Goal: Use online tool/utility: Utilize a website feature to perform a specific function

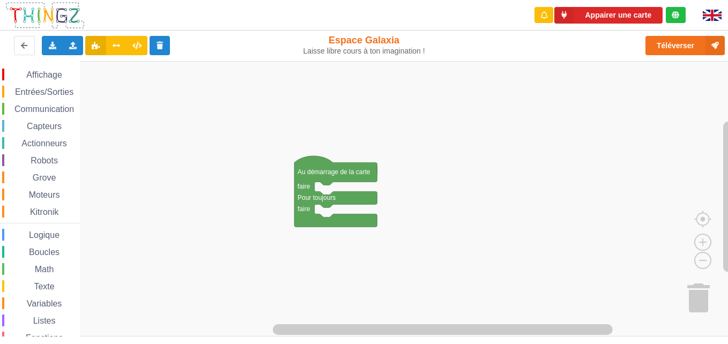
click at [50, 108] on span "Communication" at bounding box center [44, 109] width 63 height 9
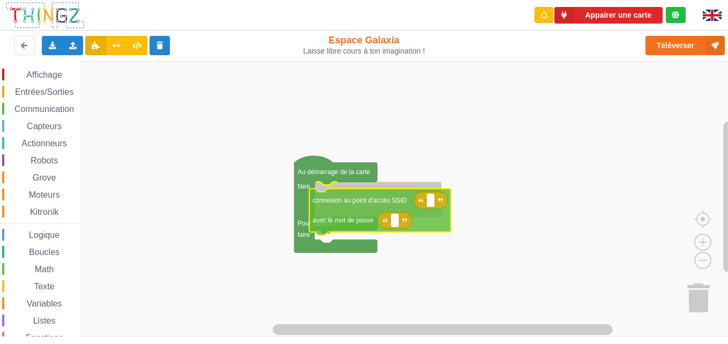
click at [359, 210] on div "Affichage Entrées/Sorties Communication Capteurs Actionneurs Robots Grove Moteu…" at bounding box center [367, 198] width 735 height 275
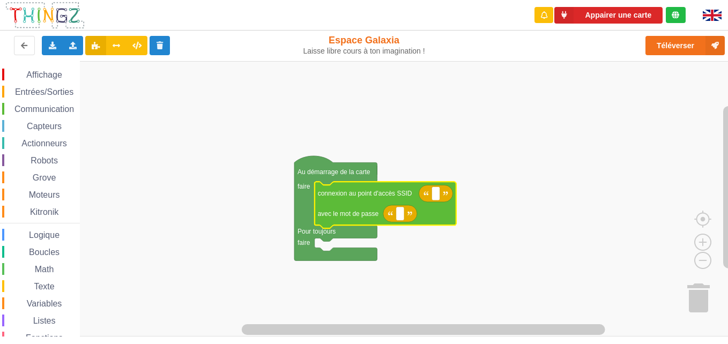
click at [55, 107] on span "Communication" at bounding box center [44, 109] width 63 height 9
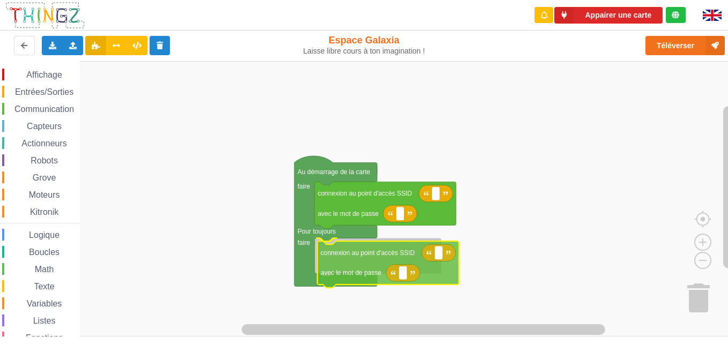
click at [355, 256] on div "Affichage Entrées/Sorties Communication Capteurs Actionneurs Robots Grove Moteu…" at bounding box center [367, 198] width 735 height 275
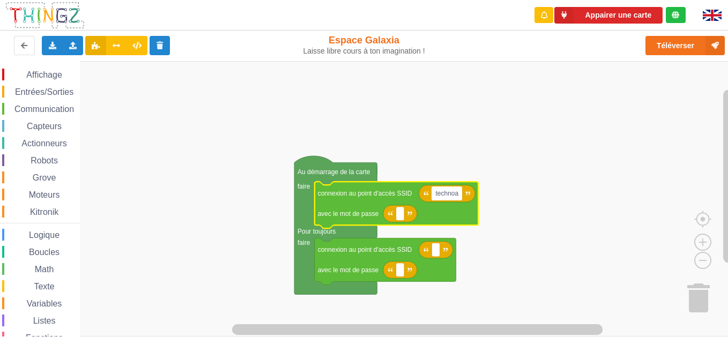
type input "technoa5"
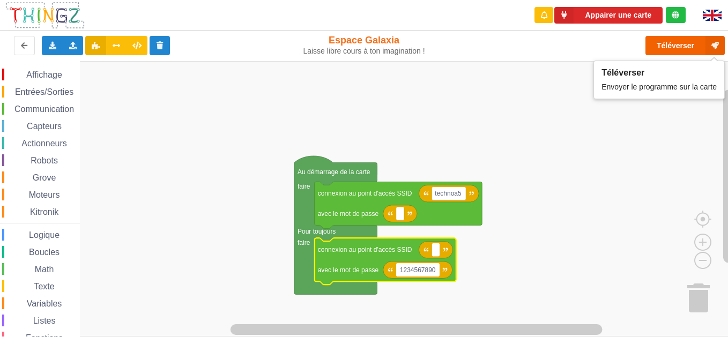
type input "1234567890"
click at [549, 47] on button "Téléverser" at bounding box center [684, 45] width 79 height 19
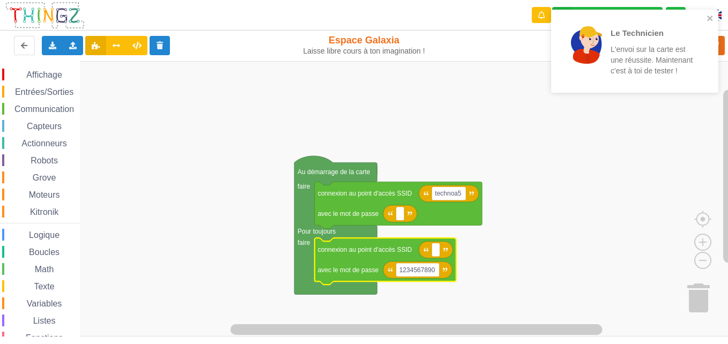
drag, startPoint x: 26, startPoint y: 109, endPoint x: 32, endPoint y: 106, distance: 6.5
click at [31, 107] on span "Communication" at bounding box center [44, 109] width 63 height 9
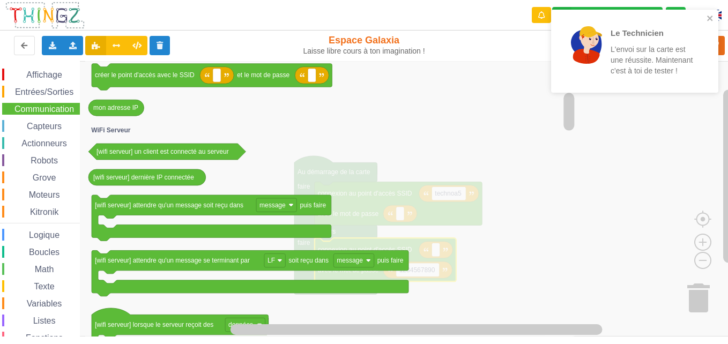
click at [494, 199] on icon "Espace de travail de Blocky" at bounding box center [330, 198] width 491 height 275
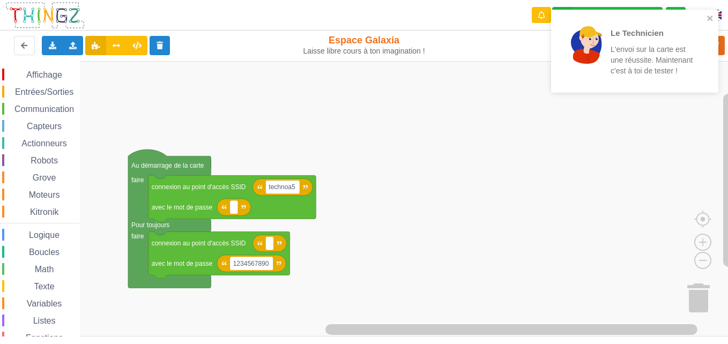
click at [444, 188] on div "Affichage Entrées/Sorties Communication Capteurs Actionneurs Robots Grove Moteu…" at bounding box center [367, 198] width 735 height 275
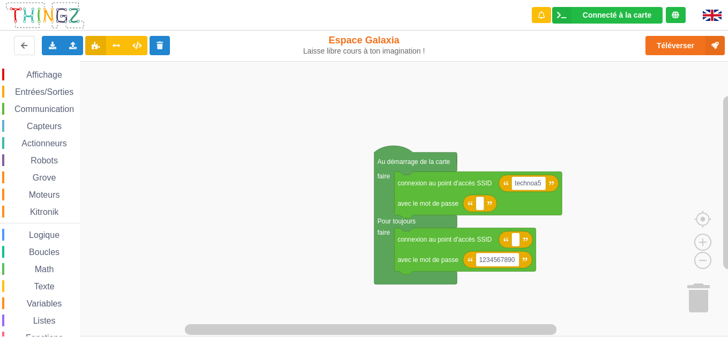
click at [549, 181] on div "Affichage Entrées/Sorties Communication Capteurs Actionneurs Robots Grove Moteu…" at bounding box center [367, 198] width 735 height 275
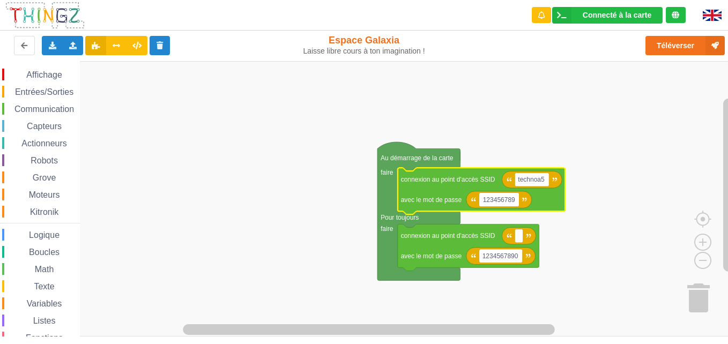
type input "1234567890"
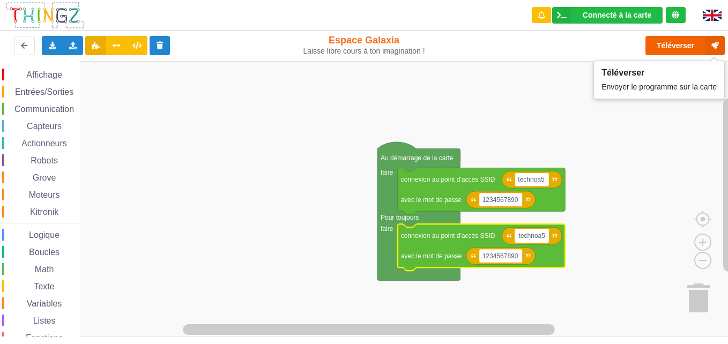
type input "technoa5"
click at [549, 39] on button "Téléverser" at bounding box center [684, 45] width 79 height 19
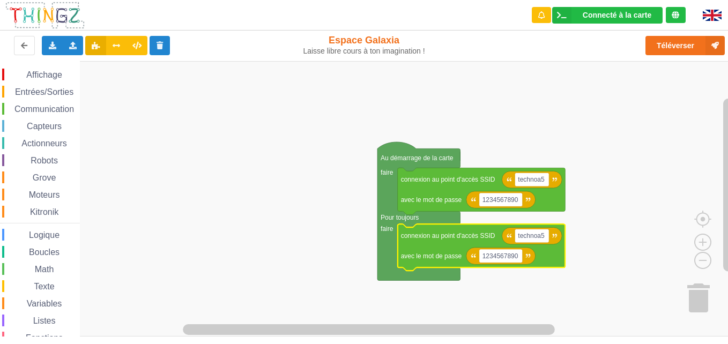
click at [215, 133] on rect "Espace de travail de Blocky" at bounding box center [367, 198] width 735 height 275
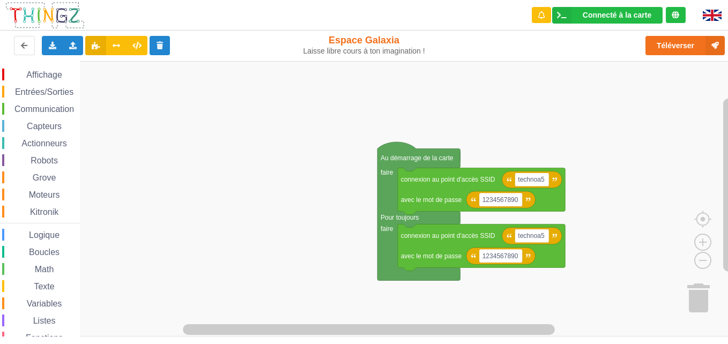
click at [28, 106] on span "Communication" at bounding box center [44, 109] width 63 height 9
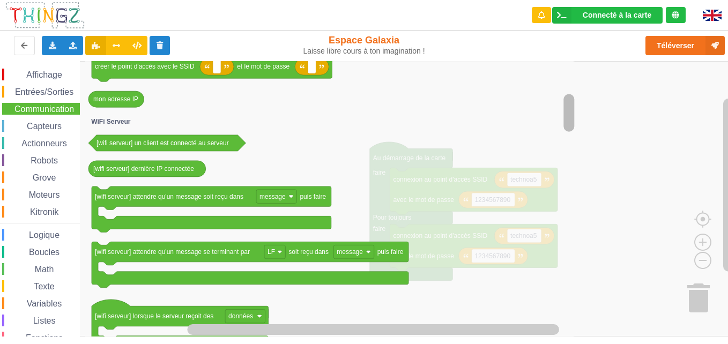
click at [549, 111] on div "Affichage Entrées/Sorties Communication Capteurs Actionneurs Robots Grove Moteu…" at bounding box center [367, 198] width 735 height 275
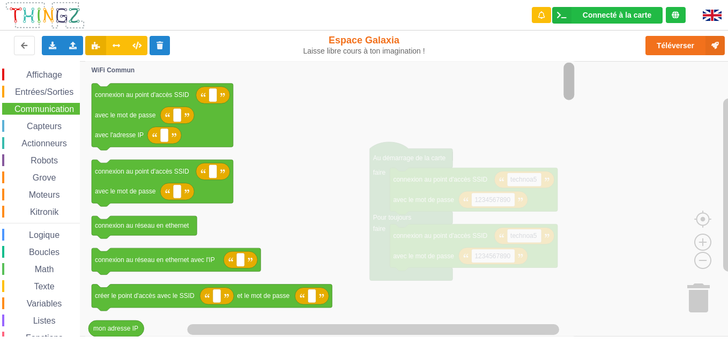
click at [549, 80] on rect "Espace de travail de Blocky" at bounding box center [568, 81] width 11 height 38
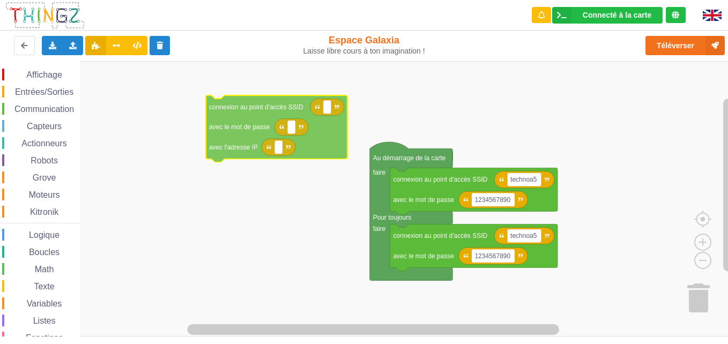
click at [200, 141] on div "Affichage Entrées/Sorties Communication Capteurs Actionneurs Robots Grove Moteu…" at bounding box center [367, 198] width 735 height 275
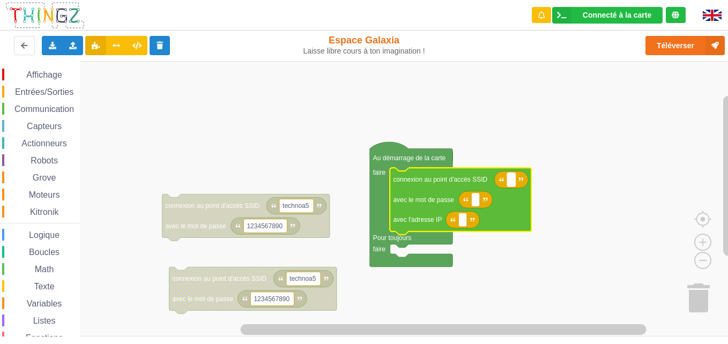
click at [514, 182] on rect "Espace de travail de Blocky" at bounding box center [511, 180] width 8 height 14
click at [461, 223] on rect "Espace de travail de Blocky" at bounding box center [462, 220] width 8 height 14
type input "192.168."
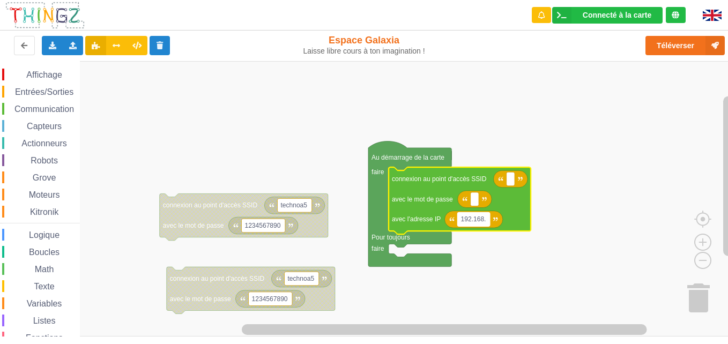
click at [486, 226] on rect "Espace de travail de Blocky" at bounding box center [474, 219] width 32 height 14
click at [480, 222] on input "192.168." at bounding box center [474, 228] width 32 height 14
click at [484, 219] on rect "Espace de travail de Blocky" at bounding box center [474, 219] width 32 height 14
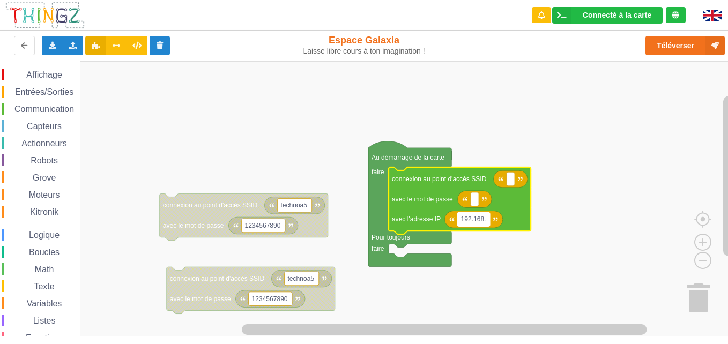
click at [483, 219] on text "192.168." at bounding box center [473, 219] width 25 height 8
type input "0"
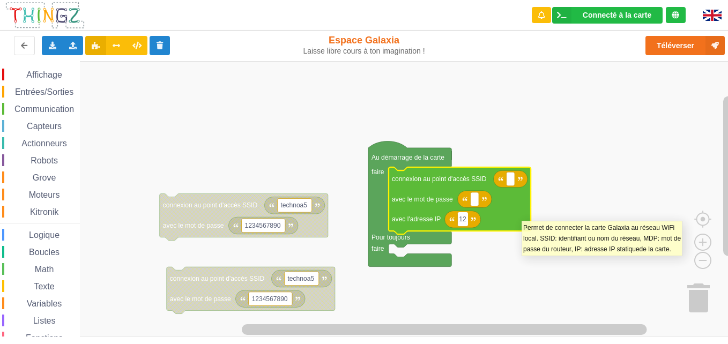
type input "1"
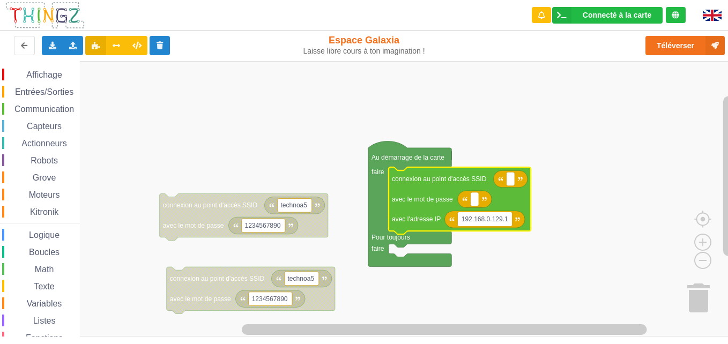
type input "192.168.0.129.16"
click at [512, 180] on rect "Espace de travail de Blocky" at bounding box center [510, 179] width 8 height 14
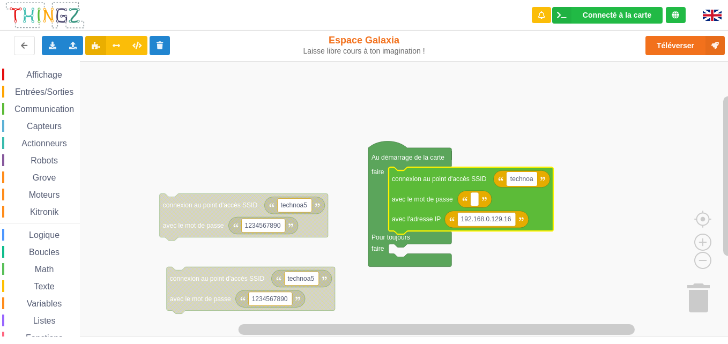
type input "technoa5"
click at [477, 202] on rect "Espace de travail de Blocky" at bounding box center [475, 199] width 8 height 14
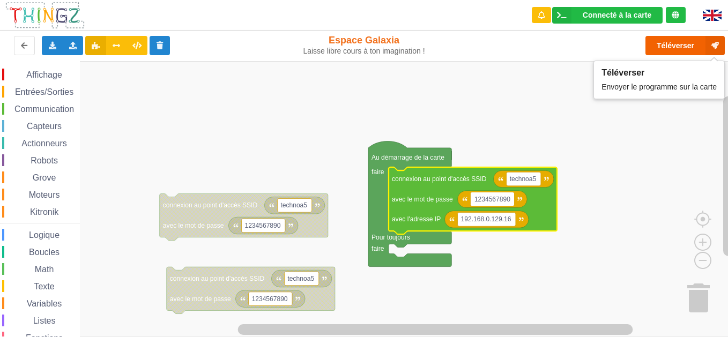
type input "1234567890"
click at [549, 40] on button "Téléverser" at bounding box center [684, 45] width 79 height 19
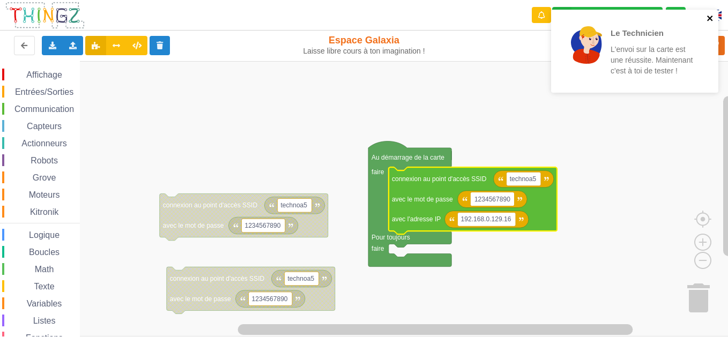
click at [549, 19] on icon "close" at bounding box center [710, 18] width 8 height 9
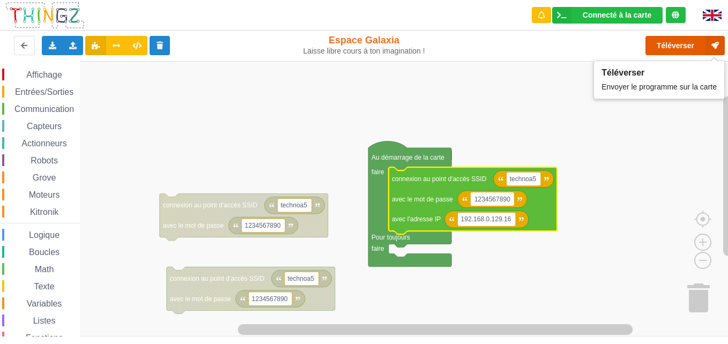
click at [549, 39] on button "Téléverser" at bounding box center [684, 45] width 79 height 19
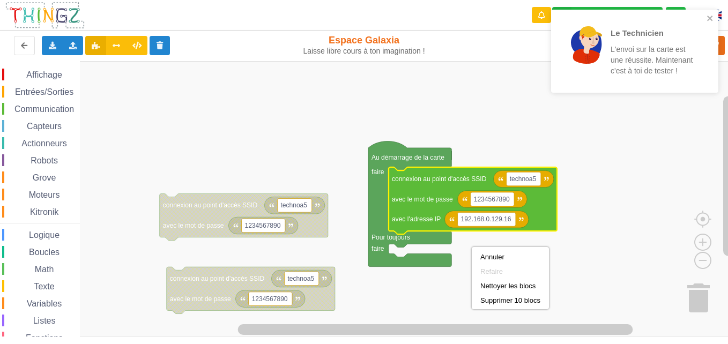
click at [429, 260] on icon "Espace de travail de Blocky" at bounding box center [409, 203] width 83 height 125
click at [512, 220] on rect "Espace de travail de Blocky" at bounding box center [487, 219] width 58 height 14
click at [512, 220] on icon "Espace de travail de Blocky" at bounding box center [473, 200] width 168 height 67
click at [466, 221] on icon "Espace de travail de Blocky" at bounding box center [461, 219] width 34 height 17
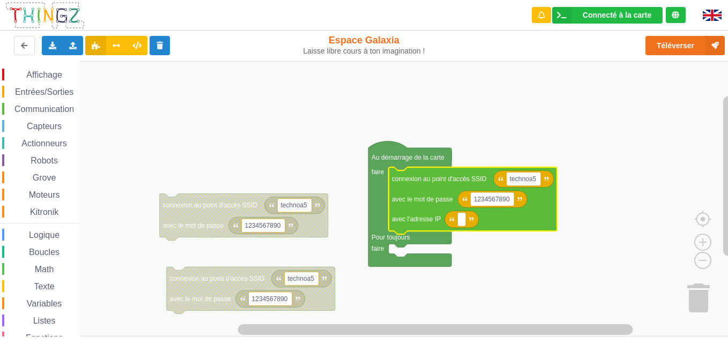
click at [466, 221] on icon "Espace de travail de Blocky" at bounding box center [461, 219] width 34 height 17
click at [456, 225] on icon "Espace de travail de Blocky" at bounding box center [461, 219] width 34 height 17
click at [466, 221] on icon "Espace de travail de Blocky" at bounding box center [461, 219] width 34 height 17
click at [458, 226] on rect "Espace de travail de Blocky" at bounding box center [462, 219] width 8 height 14
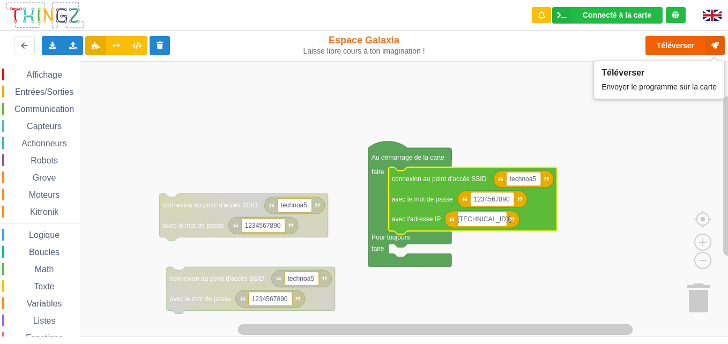
type input "[TECHNICAL_ID]"
click at [549, 43] on button "Téléverser" at bounding box center [684, 45] width 79 height 19
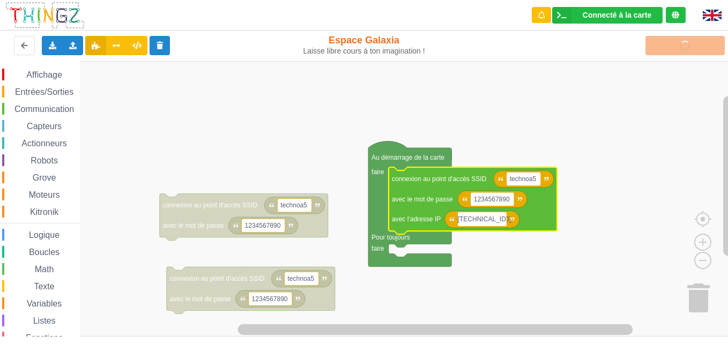
click at [549, 43] on div "Téléverser" at bounding box center [582, 45] width 299 height 34
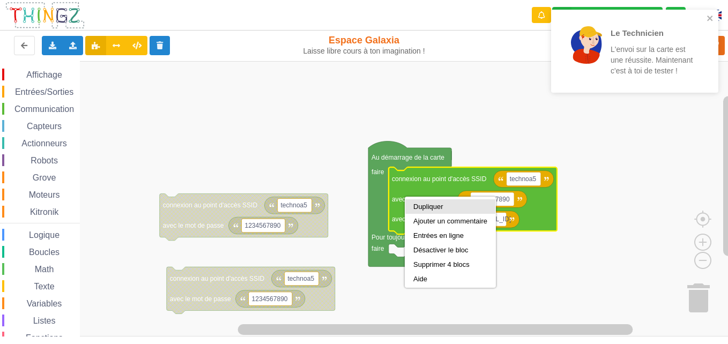
click at [422, 204] on div "Dupliquer" at bounding box center [450, 207] width 74 height 8
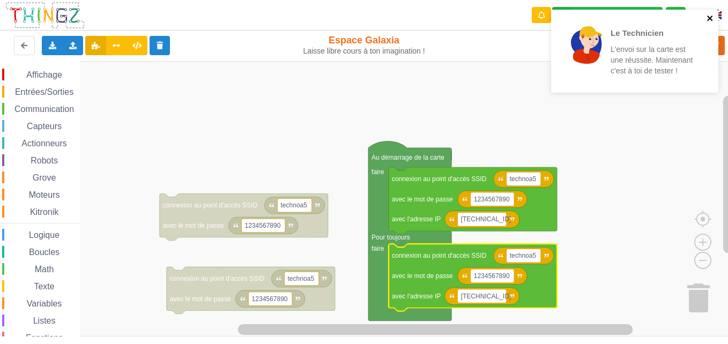
click at [549, 14] on icon "close" at bounding box center [710, 18] width 8 height 9
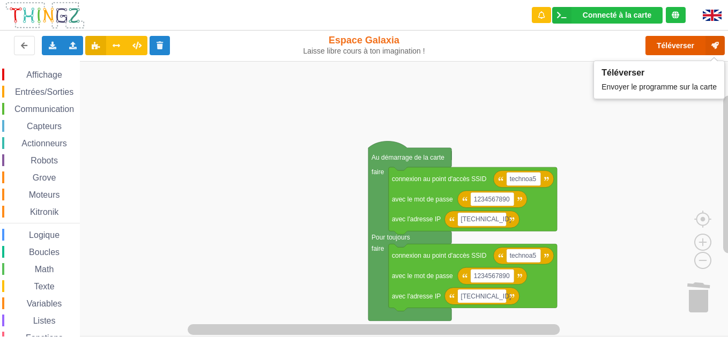
click at [549, 45] on button "Téléverser" at bounding box center [684, 45] width 79 height 19
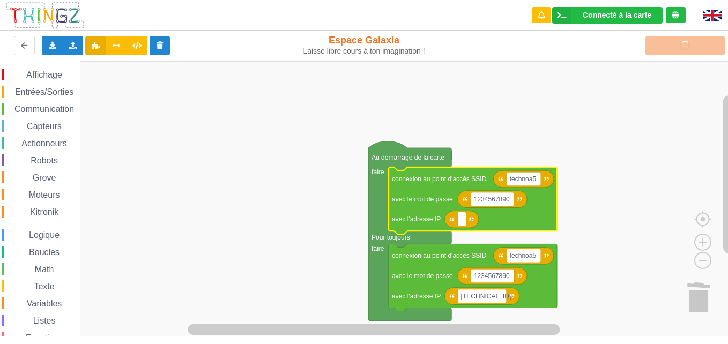
type input "&"
click at [466, 222] on icon "Espace de travail de Blocky" at bounding box center [461, 219] width 34 height 17
click at [459, 225] on rect "Espace de travail de Blocky" at bounding box center [462, 219] width 8 height 14
type input "&"
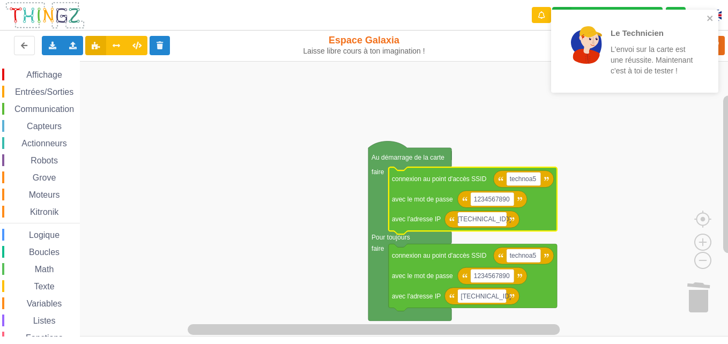
type input "[TECHNICAL_ID]"
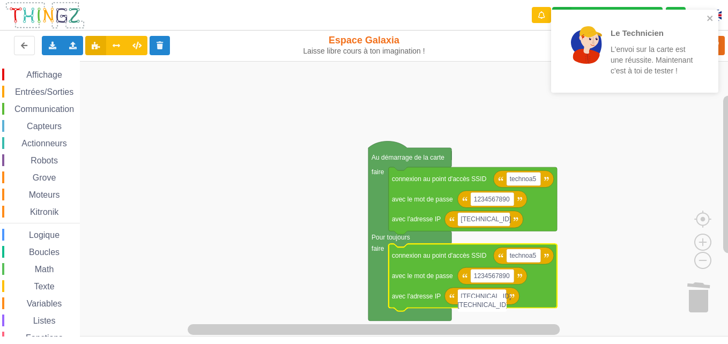
click at [488, 299] on input "[TECHNICAL_ID]" at bounding box center [482, 305] width 49 height 14
type input "[TECHNICAL_ID]"
click at [549, 17] on icon "close" at bounding box center [709, 18] width 5 height 5
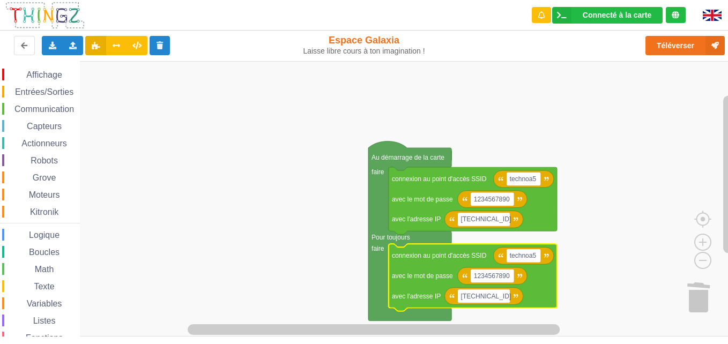
click at [516, 293] on icon "Espace de travail de Blocky" at bounding box center [483, 296] width 78 height 17
click at [505, 299] on rect "Espace de travail de Blocky" at bounding box center [484, 296] width 53 height 14
click at [501, 308] on input "[TECHNICAL_ID]" at bounding box center [484, 305] width 53 height 14
click at [501, 305] on input "[TECHNICAL_ID]" at bounding box center [484, 305] width 53 height 14
click at [504, 305] on input "[TECHNICAL_ID]" at bounding box center [484, 305] width 53 height 14
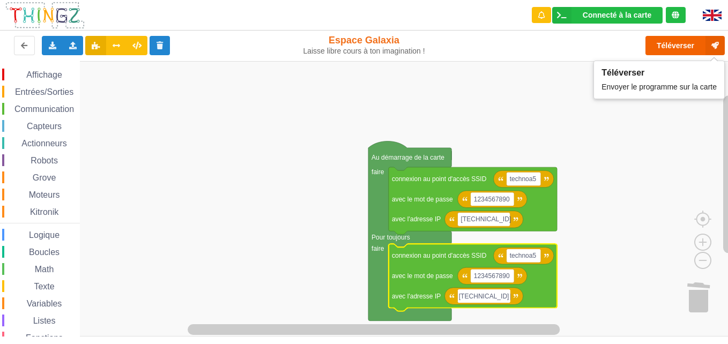
type input "[TECHNICAL_ID]"
click at [549, 48] on button "Téléverser" at bounding box center [684, 45] width 79 height 19
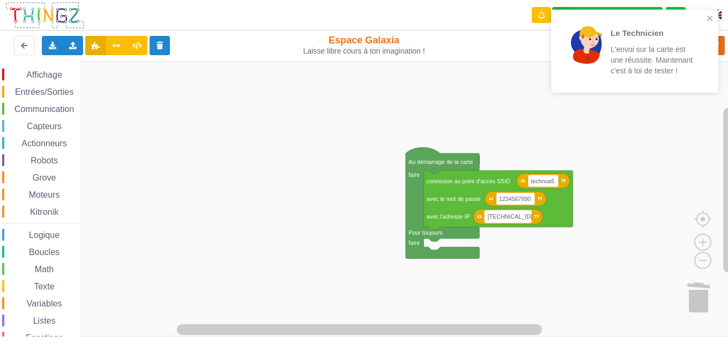
click at [524, 215] on rect "Espace de travail de Blocky" at bounding box center [508, 217] width 47 height 12
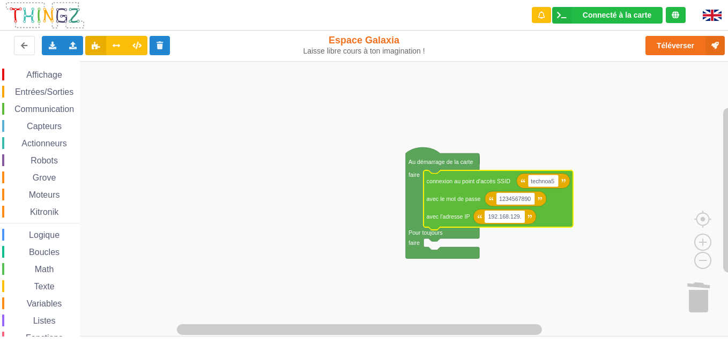
type input "[TECHNICAL_ID]"
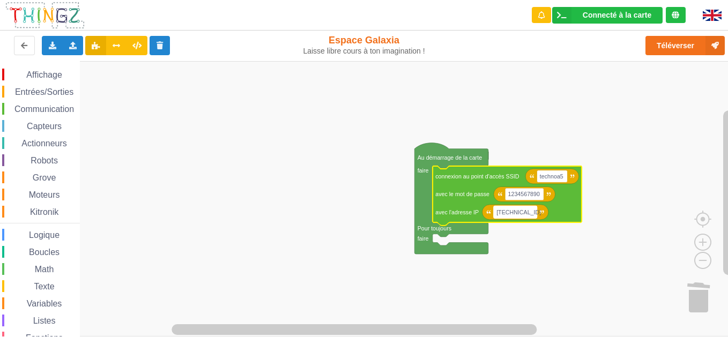
click at [528, 215] on text "[TECHNICAL_ID]" at bounding box center [518, 212] width 44 height 6
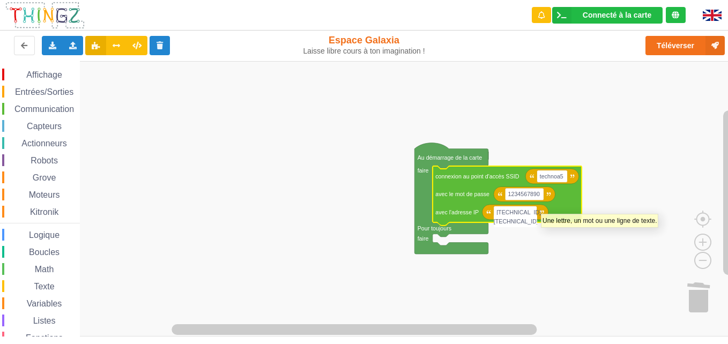
type input "S"
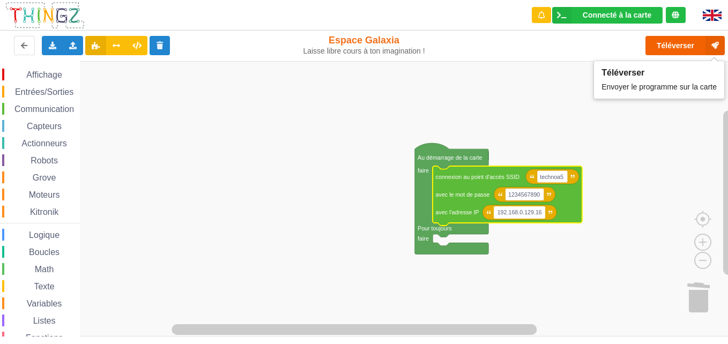
type input "192.168.0.129.16"
click at [549, 43] on button "Téléverser" at bounding box center [684, 45] width 79 height 19
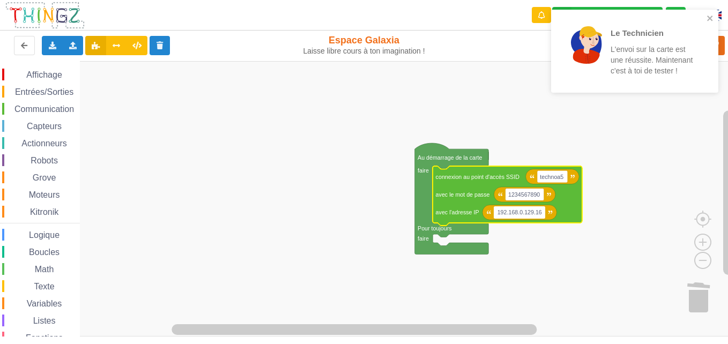
click at [549, 55] on p "L'envoi sur la carte est une réussite. Maintenant c'est à toi de tester !" at bounding box center [652, 60] width 84 height 32
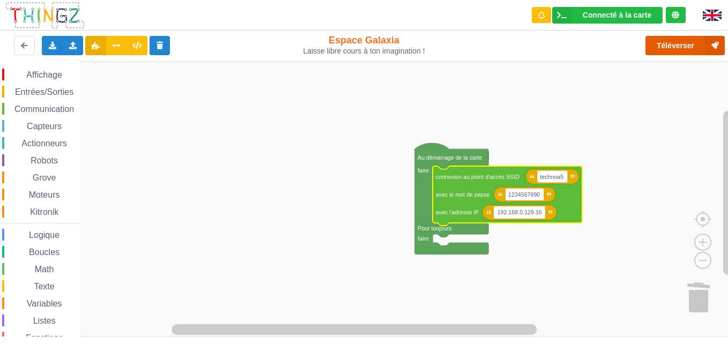
click at [549, 42] on button "Téléverser" at bounding box center [684, 45] width 79 height 19
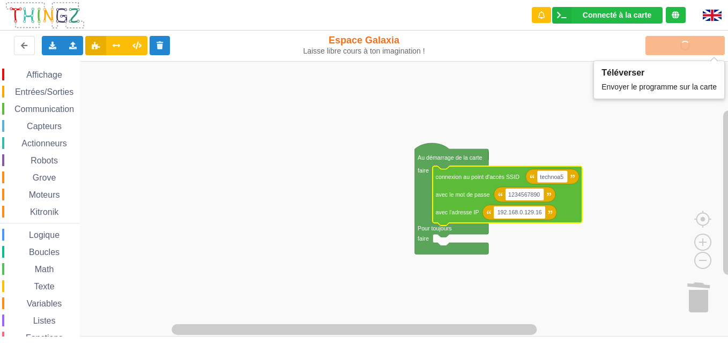
click at [506, 220] on icon "Espace de travail de Blocky" at bounding box center [519, 212] width 74 height 15
click at [509, 210] on text "192.168.0.129.16" at bounding box center [519, 212] width 44 height 6
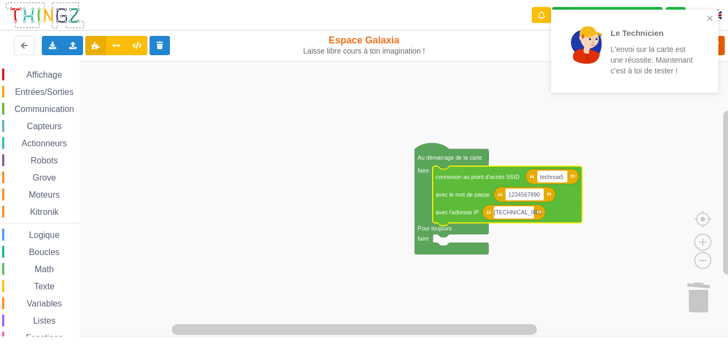
type input "[TECHNICAL_ID]"
click at [549, 59] on p "L'envoi sur la carte est une réussite. Maintenant c'est à toi de tester !" at bounding box center [652, 60] width 84 height 32
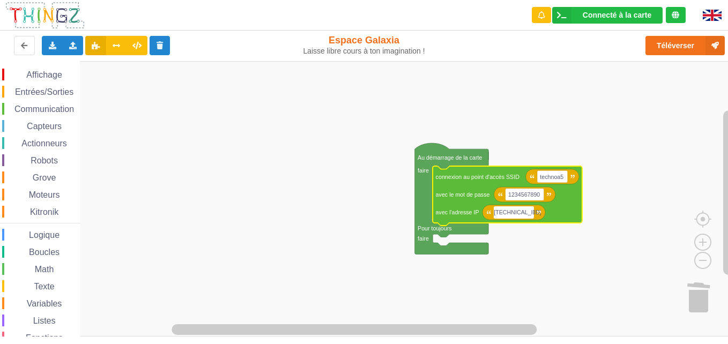
click at [549, 47] on div "Le Technicien L'envoi sur la carte est une réussite. Maintenant c'est à toi de …" at bounding box center [635, 55] width 172 height 95
click at [549, 48] on button "Téléverser" at bounding box center [684, 45] width 79 height 19
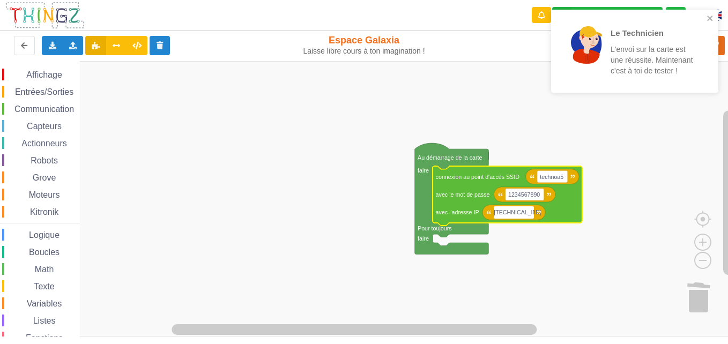
click at [549, 12] on div "Le Technicien L'envoi sur la carte est une réussite. Maintenant c'est à toi de …" at bounding box center [634, 51] width 167 height 83
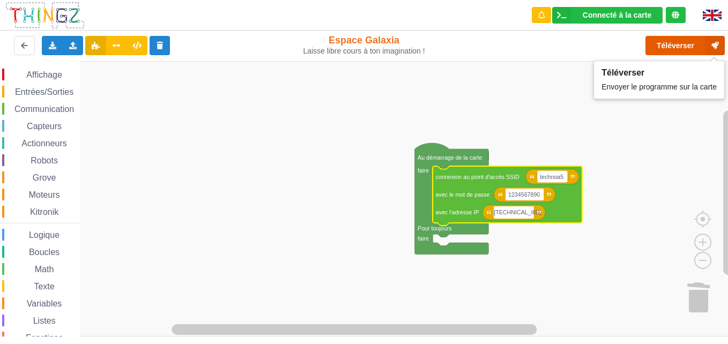
click at [549, 43] on button "Téléverser" at bounding box center [684, 45] width 79 height 19
